Goal: Communication & Community: Answer question/provide support

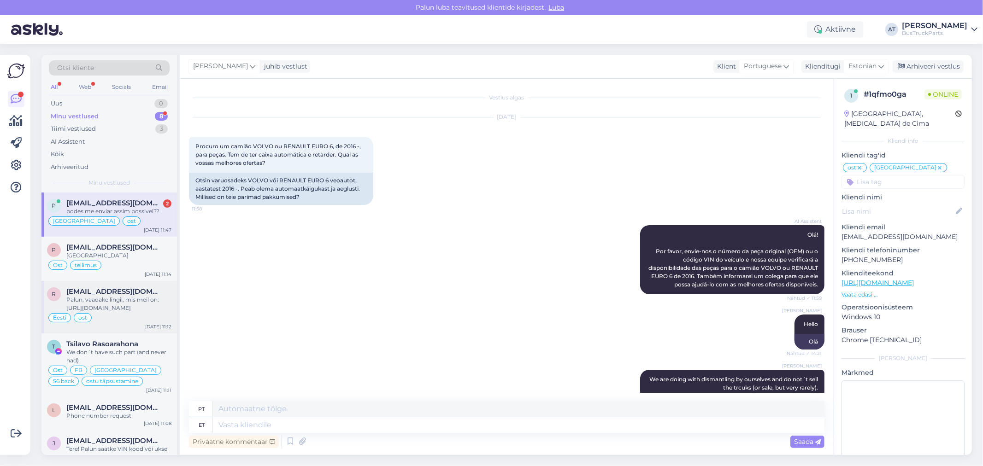
scroll to position [5613, 0]
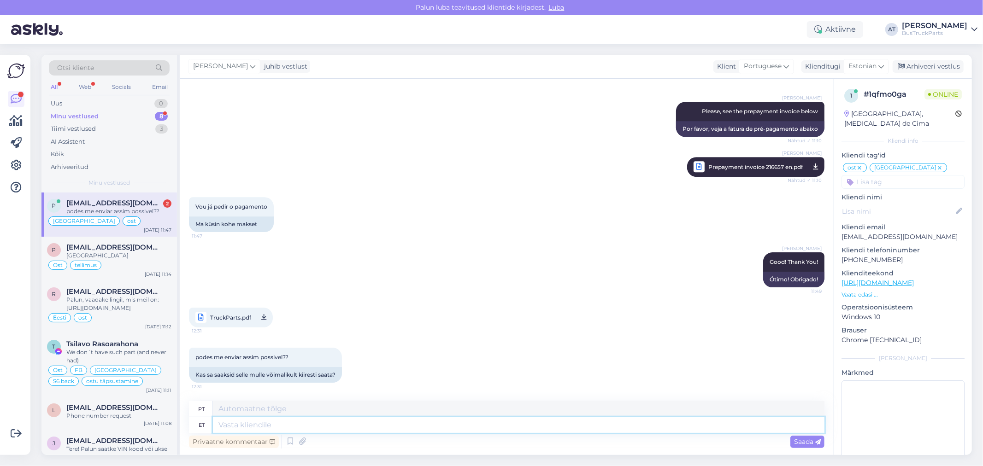
click at [391, 420] on textarea at bounding box center [519, 426] width 612 height 16
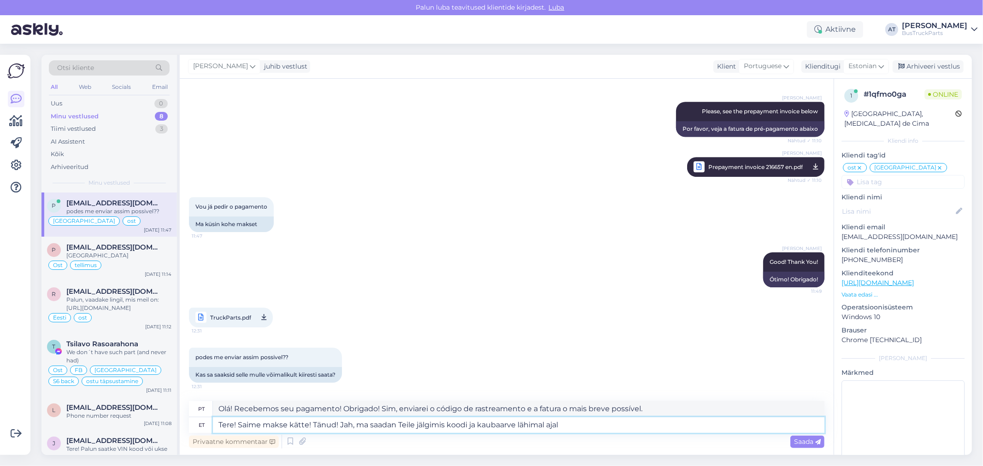
drag, startPoint x: 571, startPoint y: 427, endPoint x: 520, endPoint y: 425, distance: 50.7
click at [520, 425] on textarea "Tere! Saime makse kätte! Tänud! Jah, ma saadan Teile jälgimis koodi ja kaubaarv…" at bounding box center [519, 426] width 612 height 16
click at [575, 425] on textarea "Tere! Saime makse kätte! Tänud! Jah, ma saadan Teile jälgimis koodi ja kaubaarv…" at bounding box center [519, 426] width 612 height 16
drag, startPoint x: 582, startPoint y: 426, endPoint x: 517, endPoint y: 422, distance: 65.1
click at [517, 422] on textarea "Tere! Saime makse kätte! Tänud! Jah, ma saadan Teile jälgimis koodi ja kaubaarv…" at bounding box center [519, 426] width 612 height 16
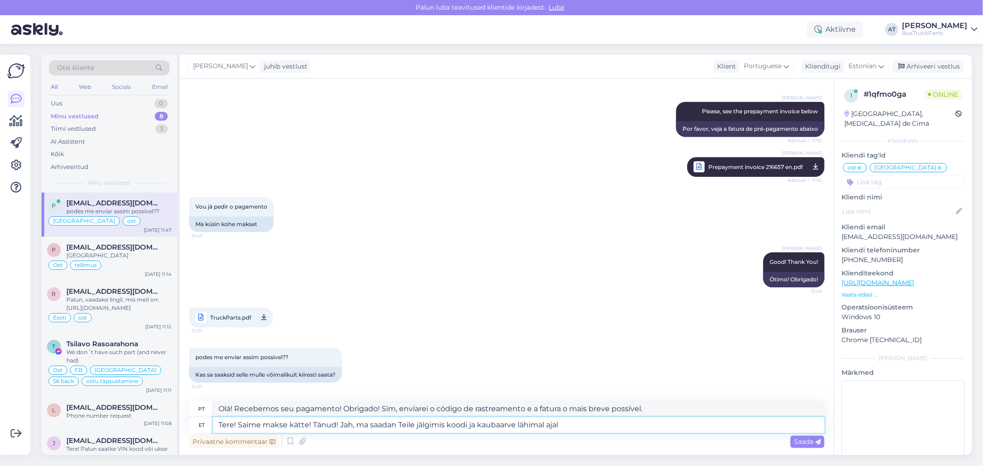
type textarea "Tere! Saime makse kätte! Tänud! Jah, ma saadan Teile jälgimis koodi ja kaubaarv…"
click at [806, 446] on div "Saada" at bounding box center [808, 442] width 34 height 12
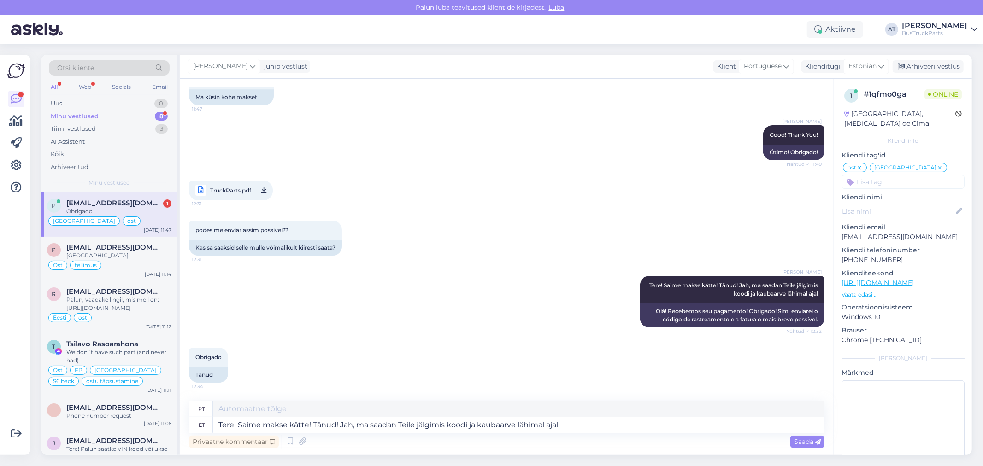
scroll to position [5741, 0]
click at [255, 420] on textarea "Tere! Saime makse kätte! Tänud! Jah, ma saadan Teile jälgimis koodi ja kaubaarv…" at bounding box center [519, 426] width 612 height 16
click at [433, 351] on div "Obrigado 12:34 Tänud" at bounding box center [507, 365] width 636 height 55
click at [102, 246] on span "[EMAIL_ADDRESS][DOMAIN_NAME]" at bounding box center [114, 247] width 96 height 8
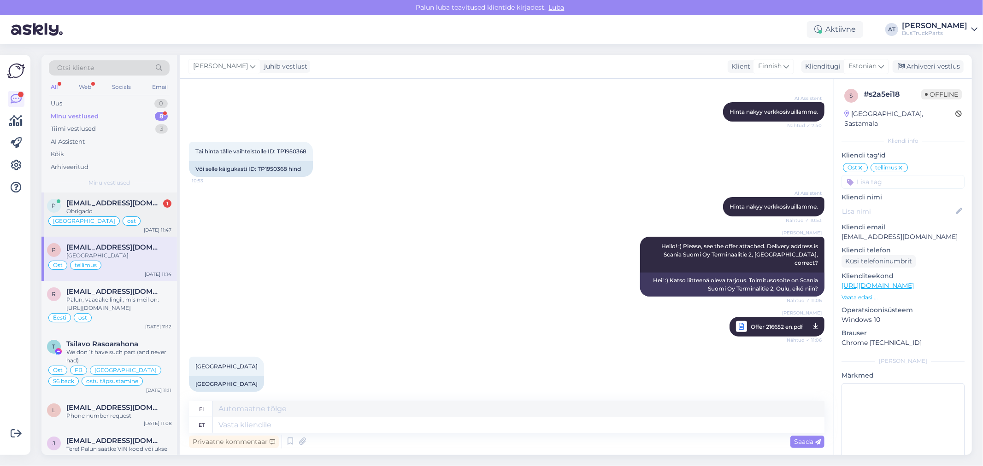
click at [130, 210] on div "Obrigado" at bounding box center [118, 211] width 105 height 8
